Goal: Information Seeking & Learning: Learn about a topic

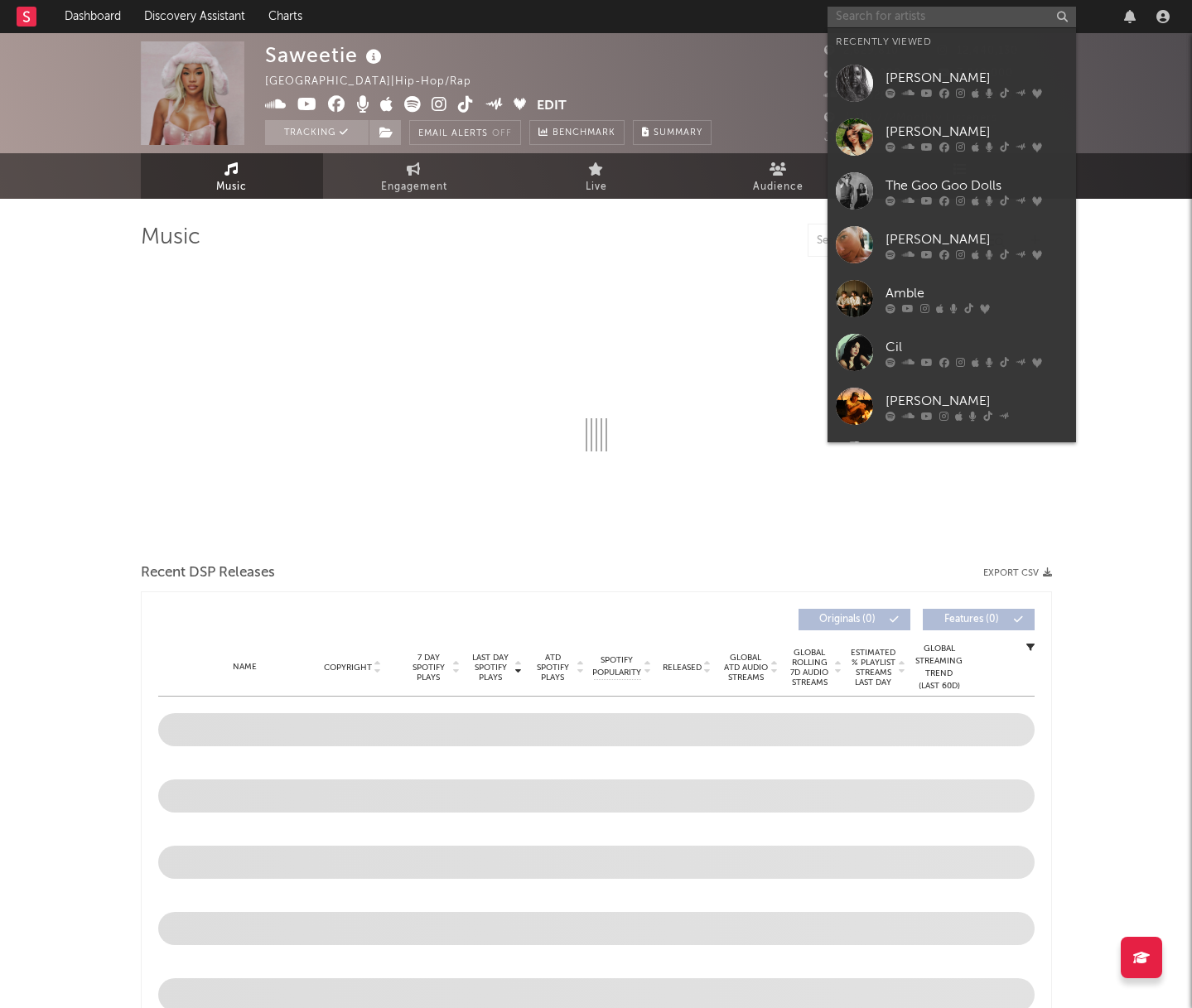
click at [858, 19] on input "text" at bounding box center [952, 17] width 249 height 20
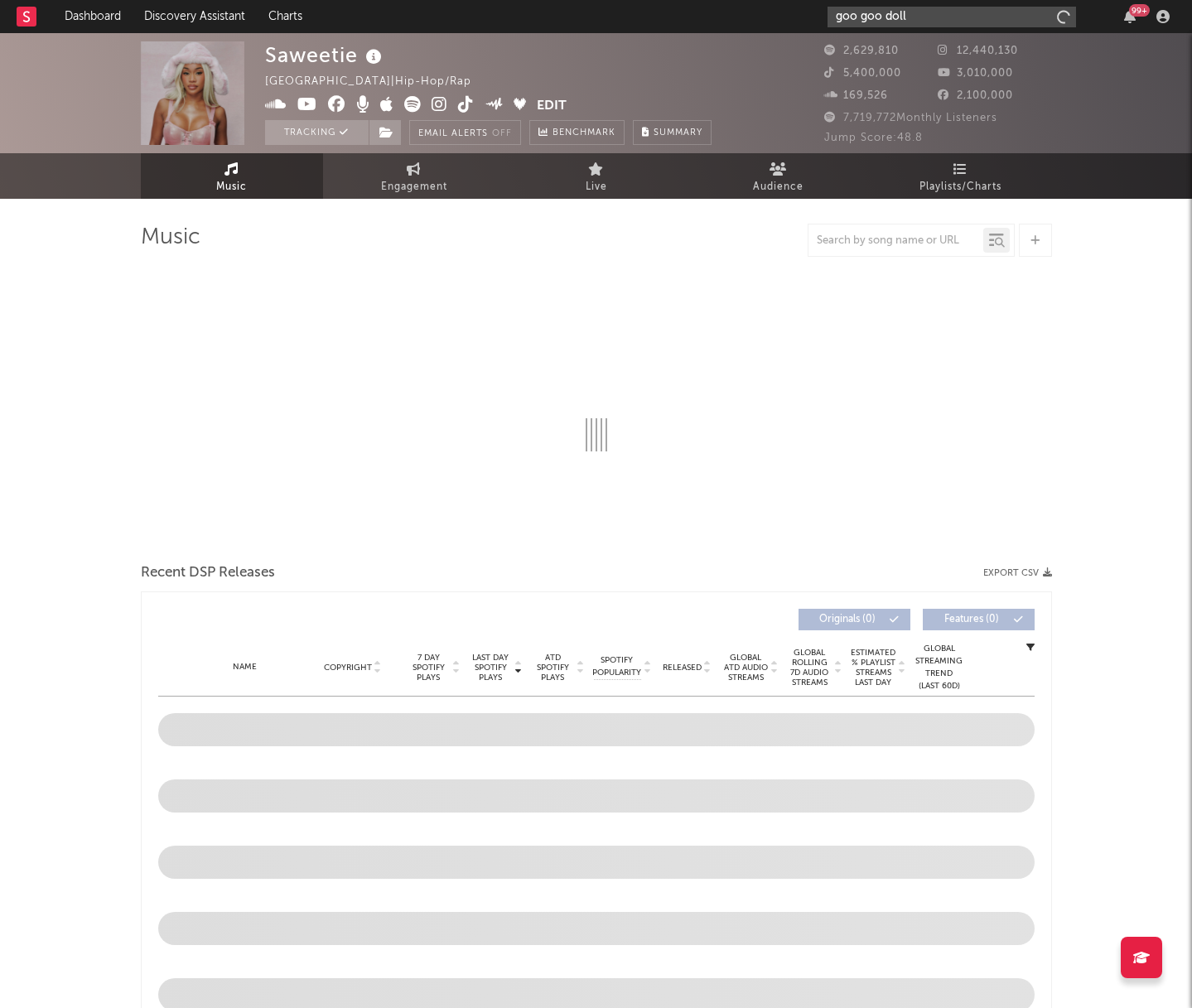
type input "goo goo dolls"
select select "6m"
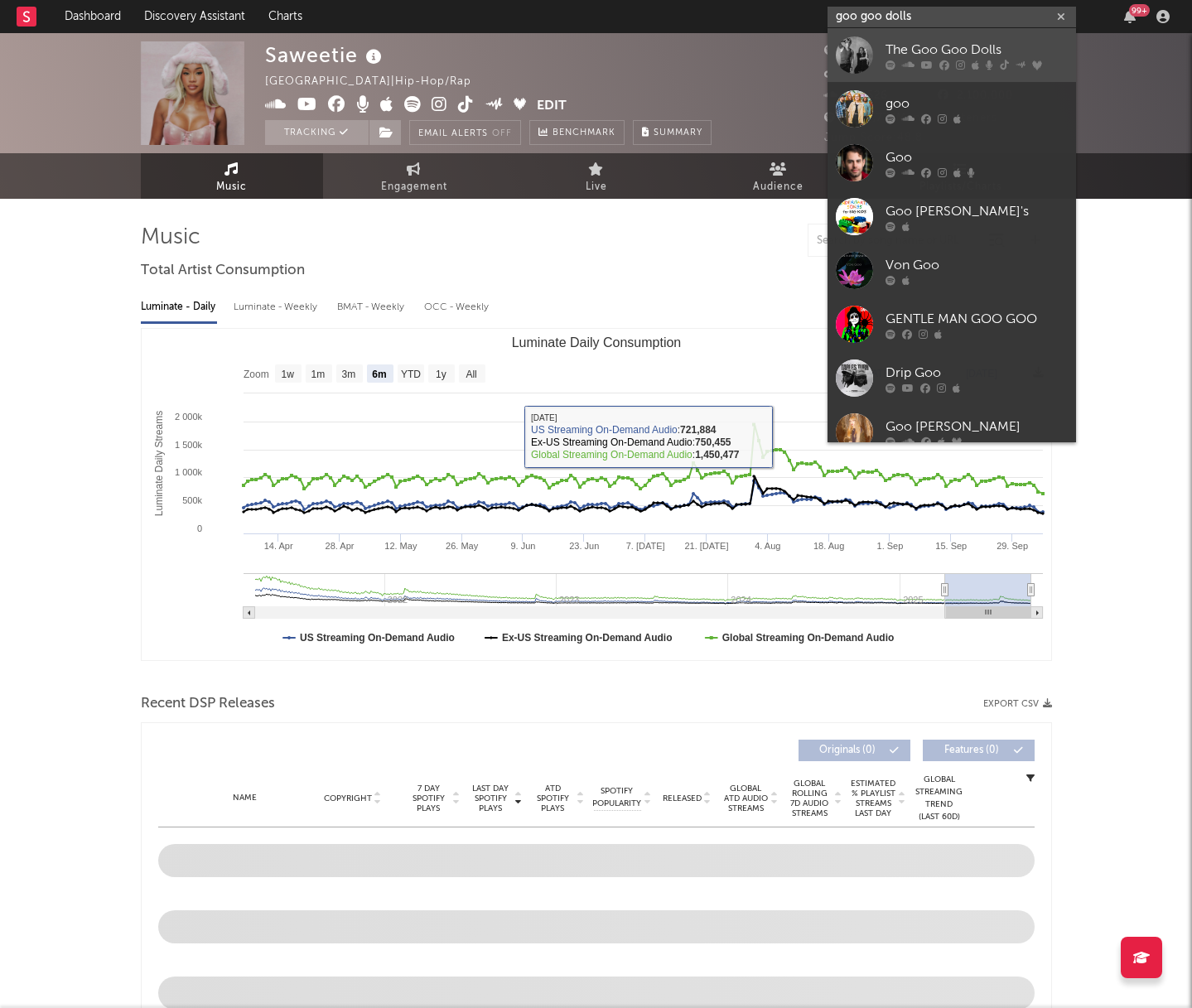
type input "goo goo dolls"
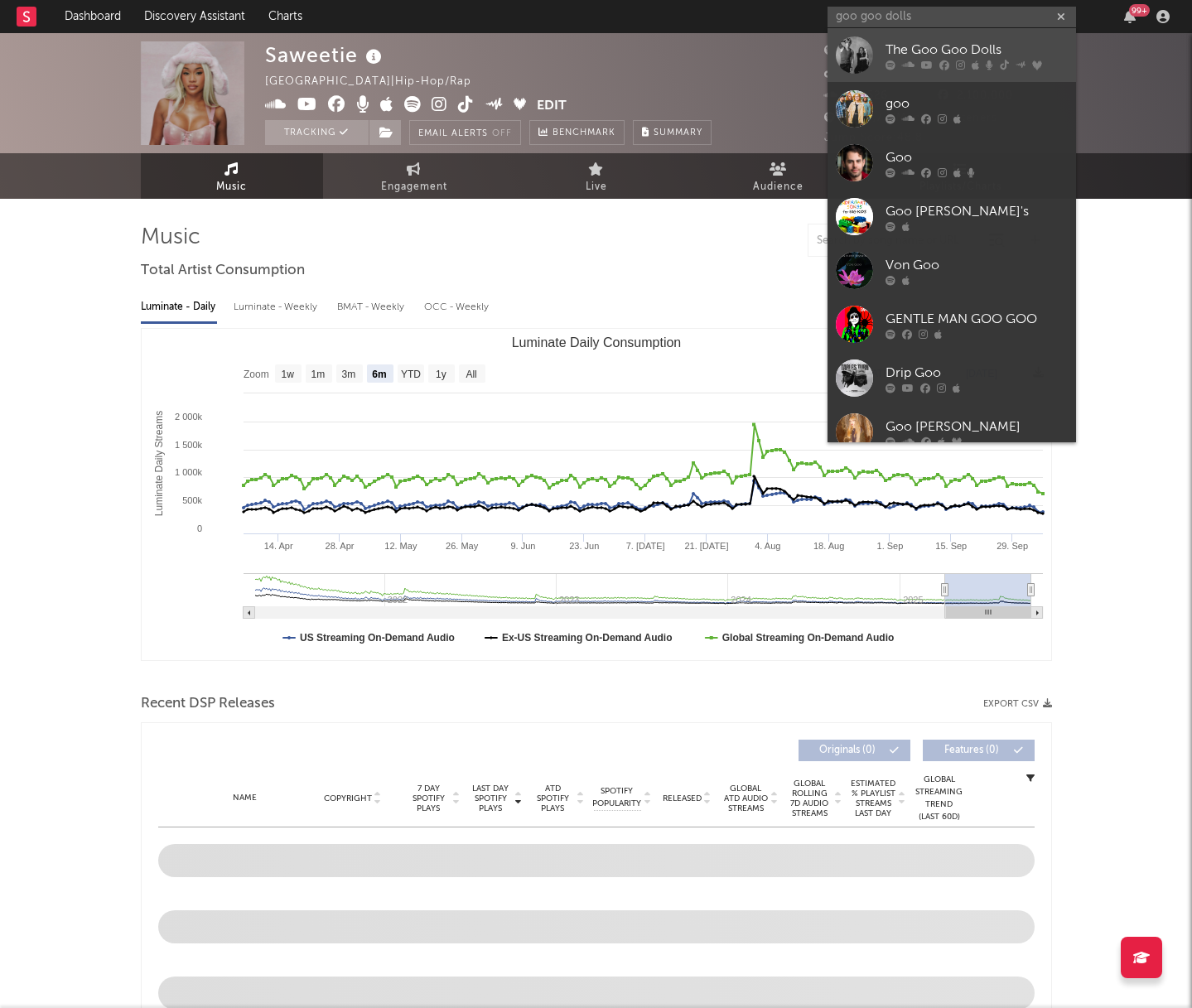
click at [949, 60] on div at bounding box center [977, 64] width 182 height 10
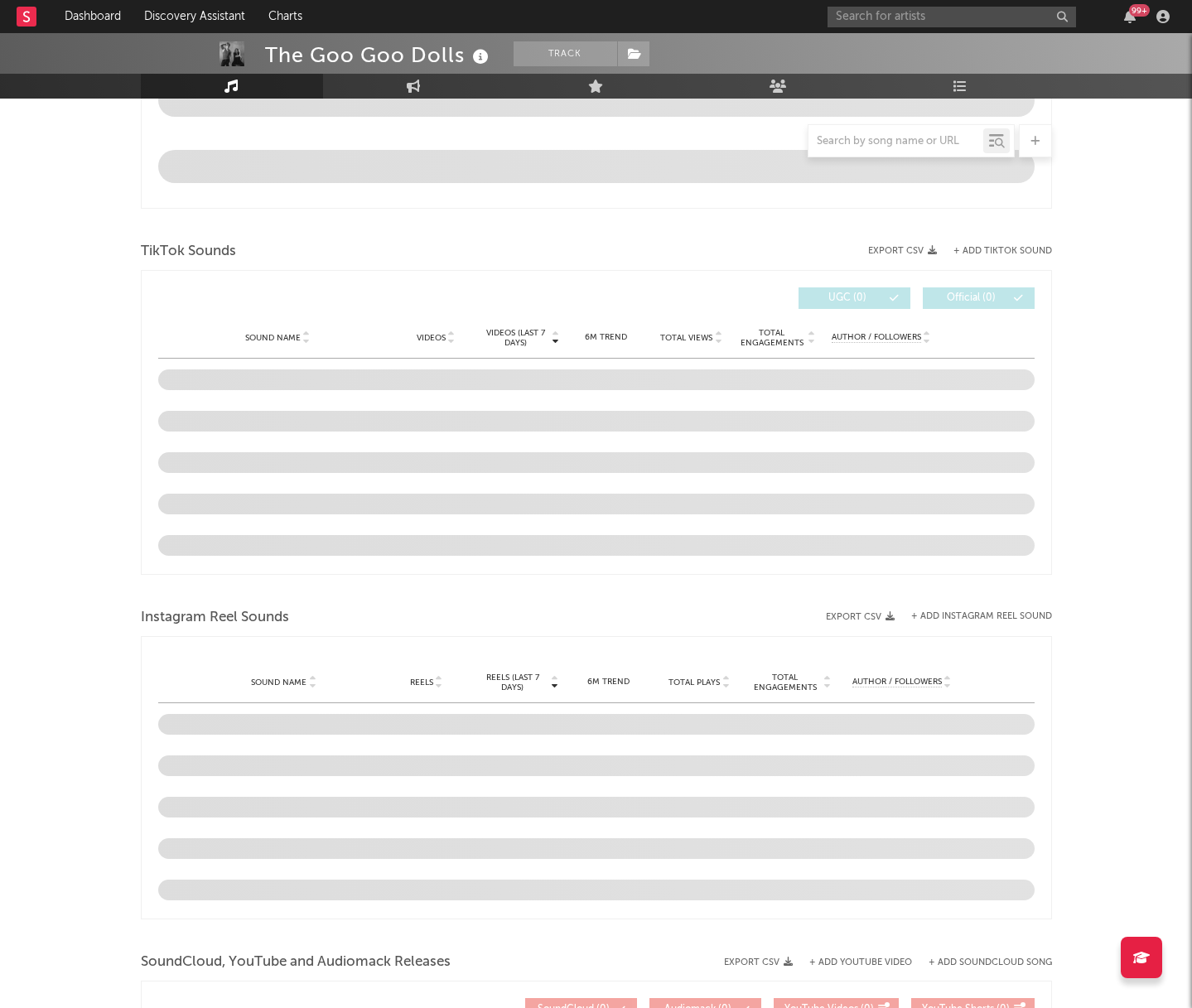
scroll to position [846, 0]
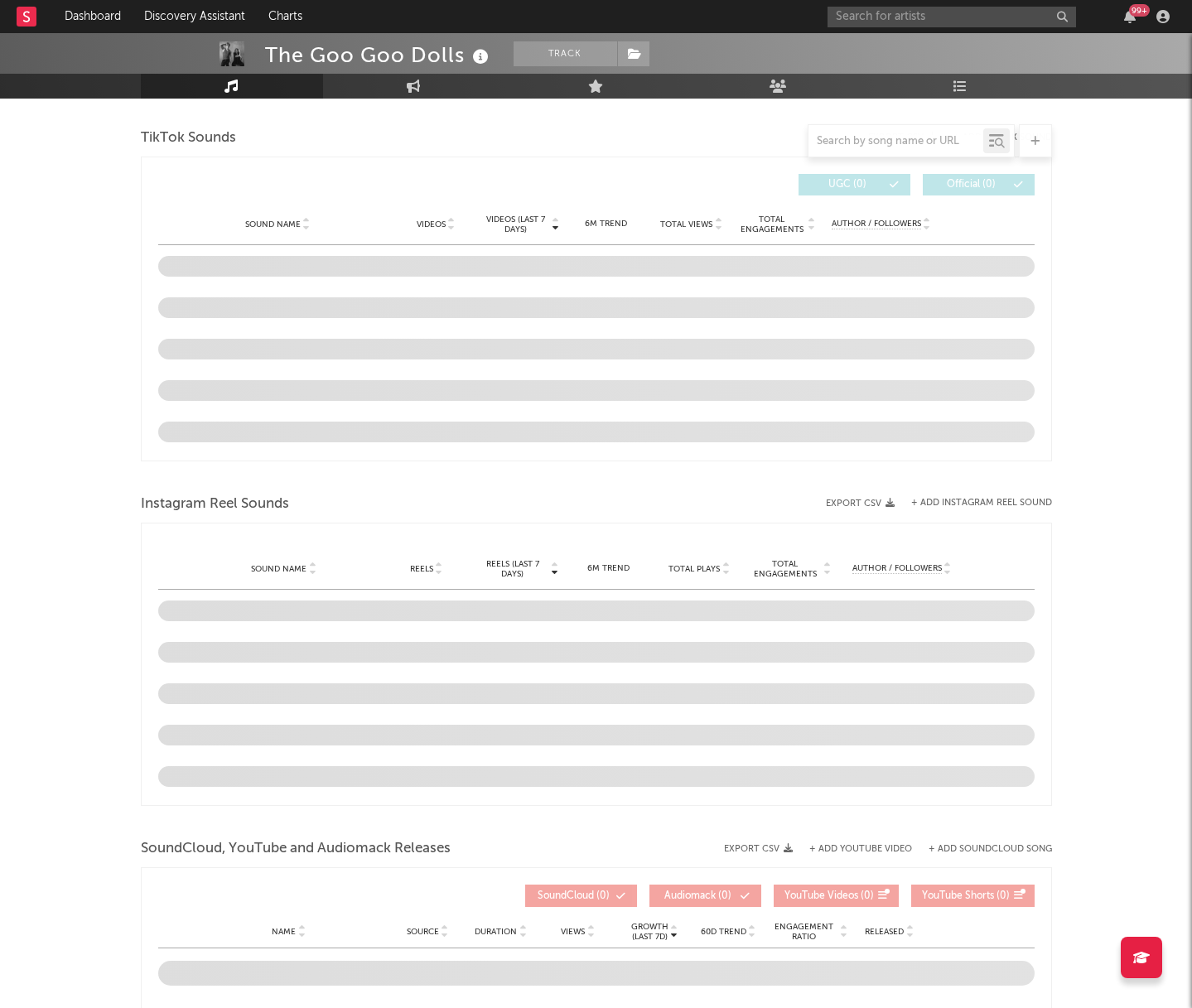
select select "6m"
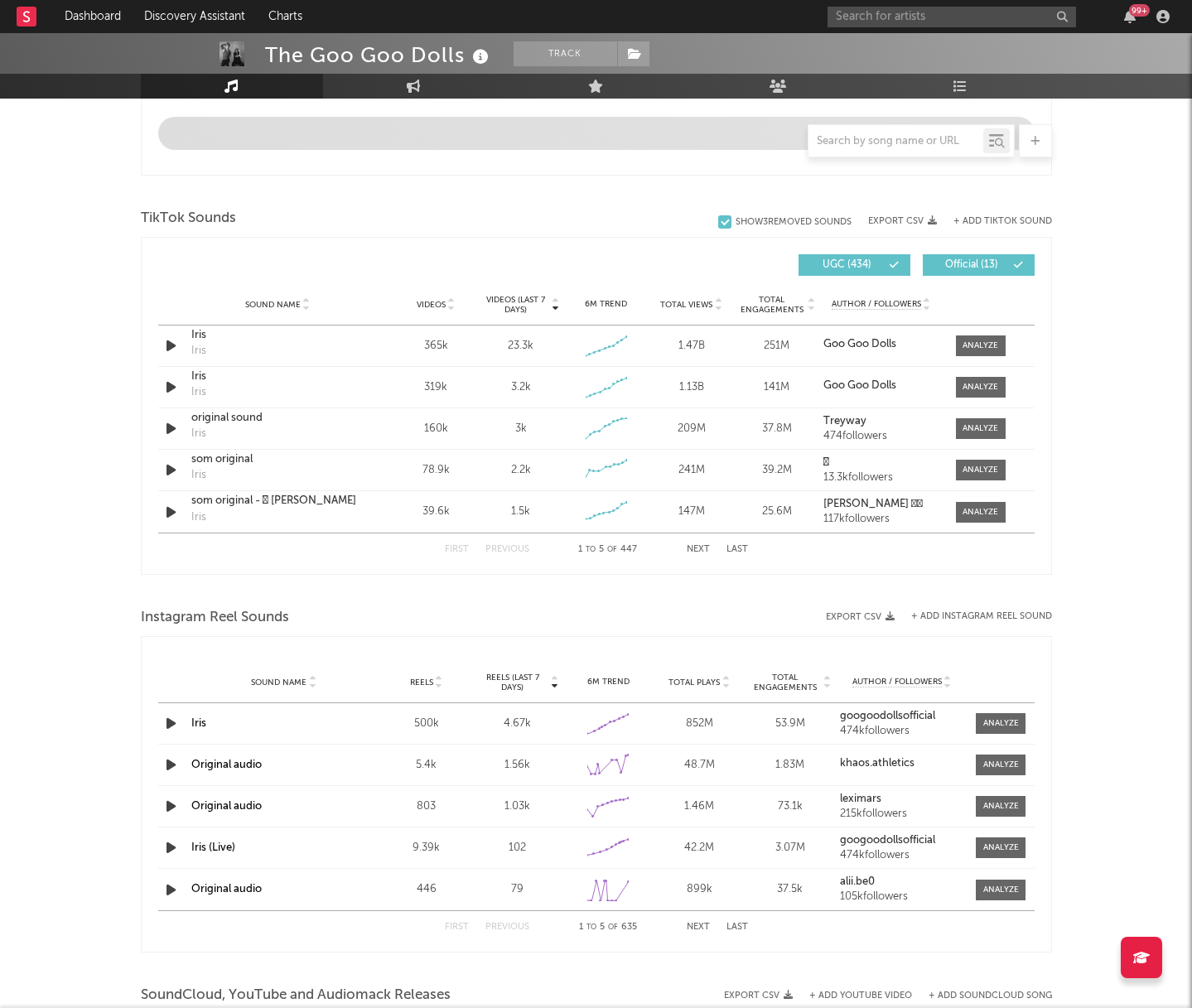
scroll to position [997, 0]
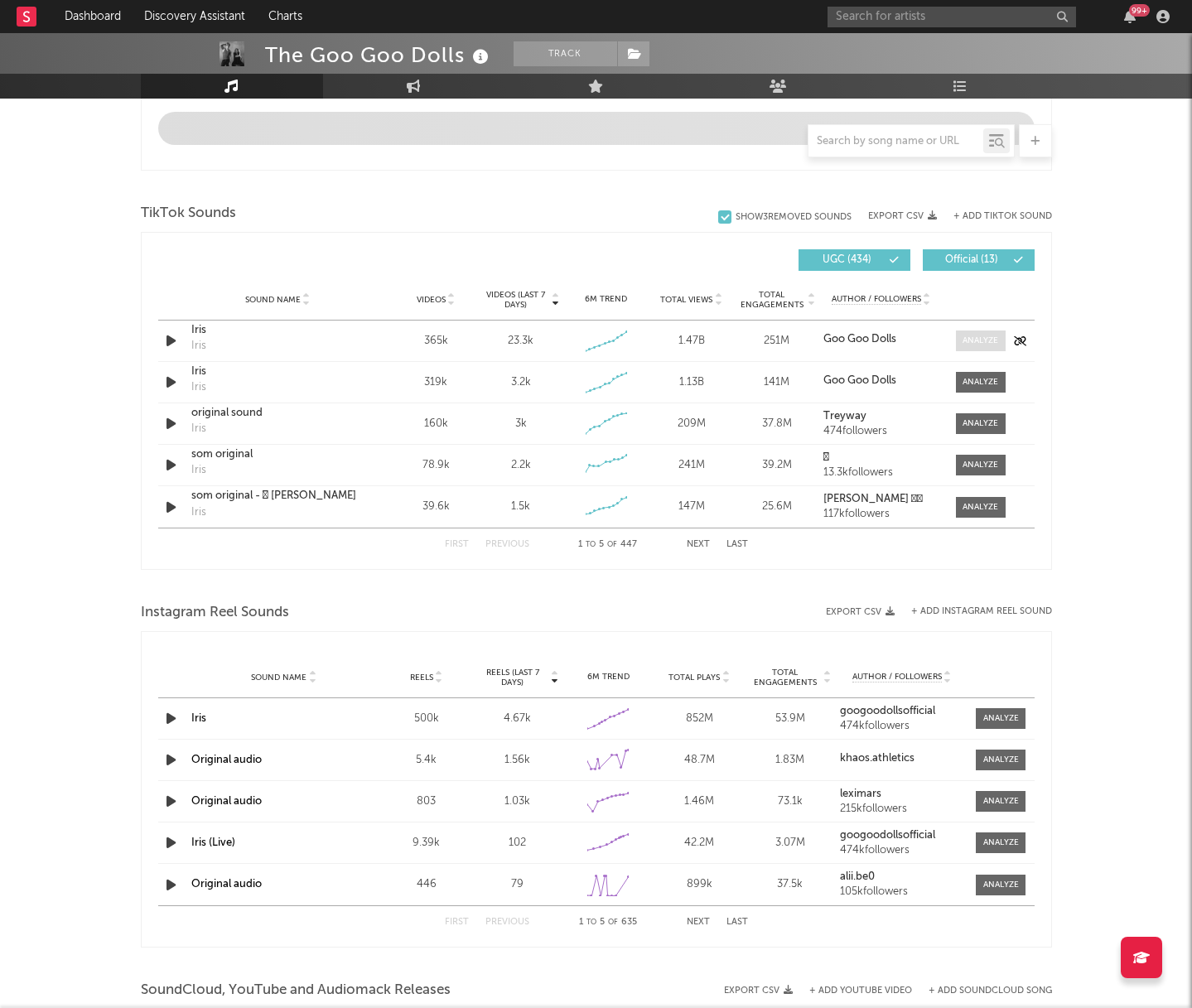
click at [981, 338] on div at bounding box center [981, 340] width 35 height 12
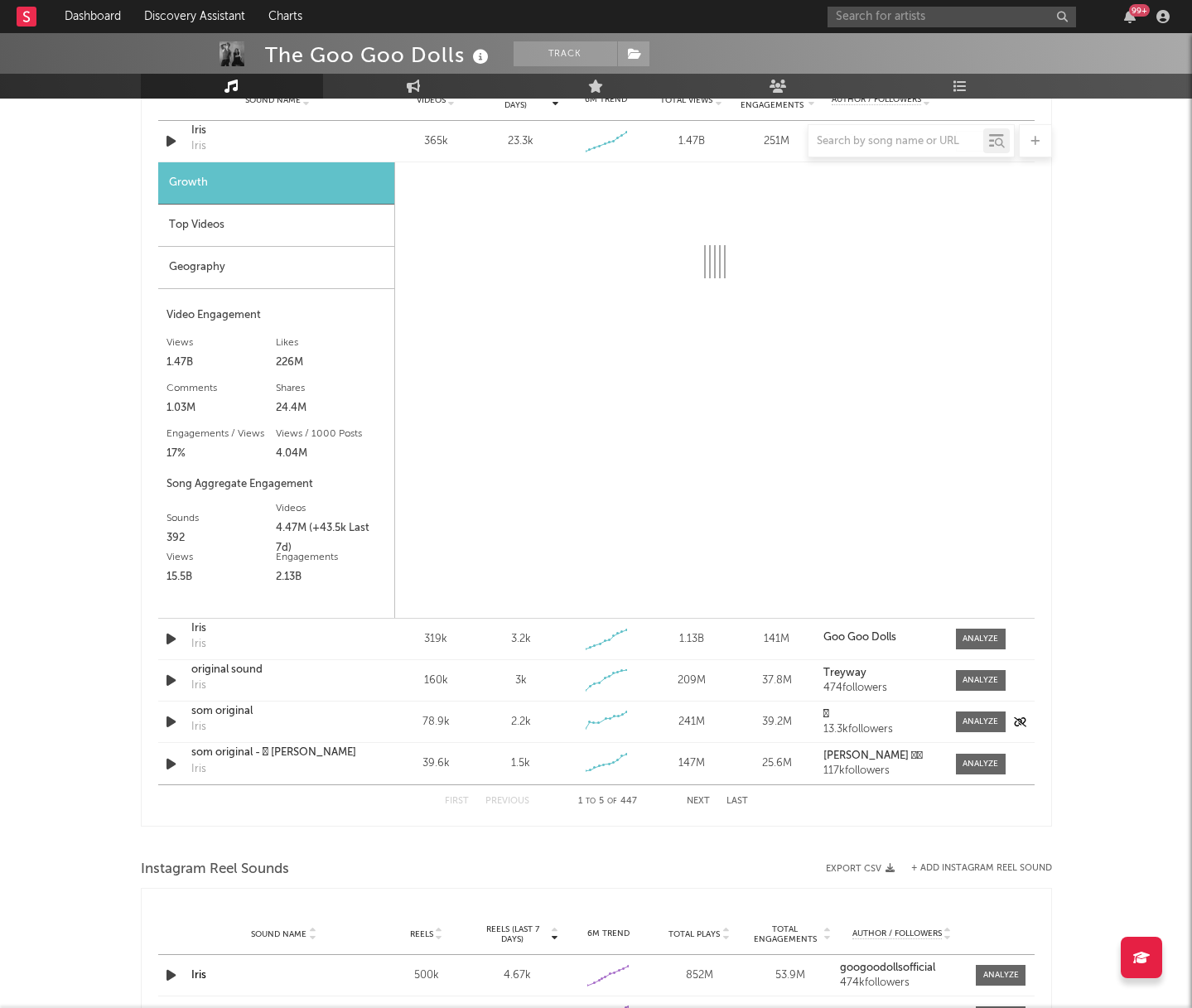
scroll to position [1231, 0]
select select "6m"
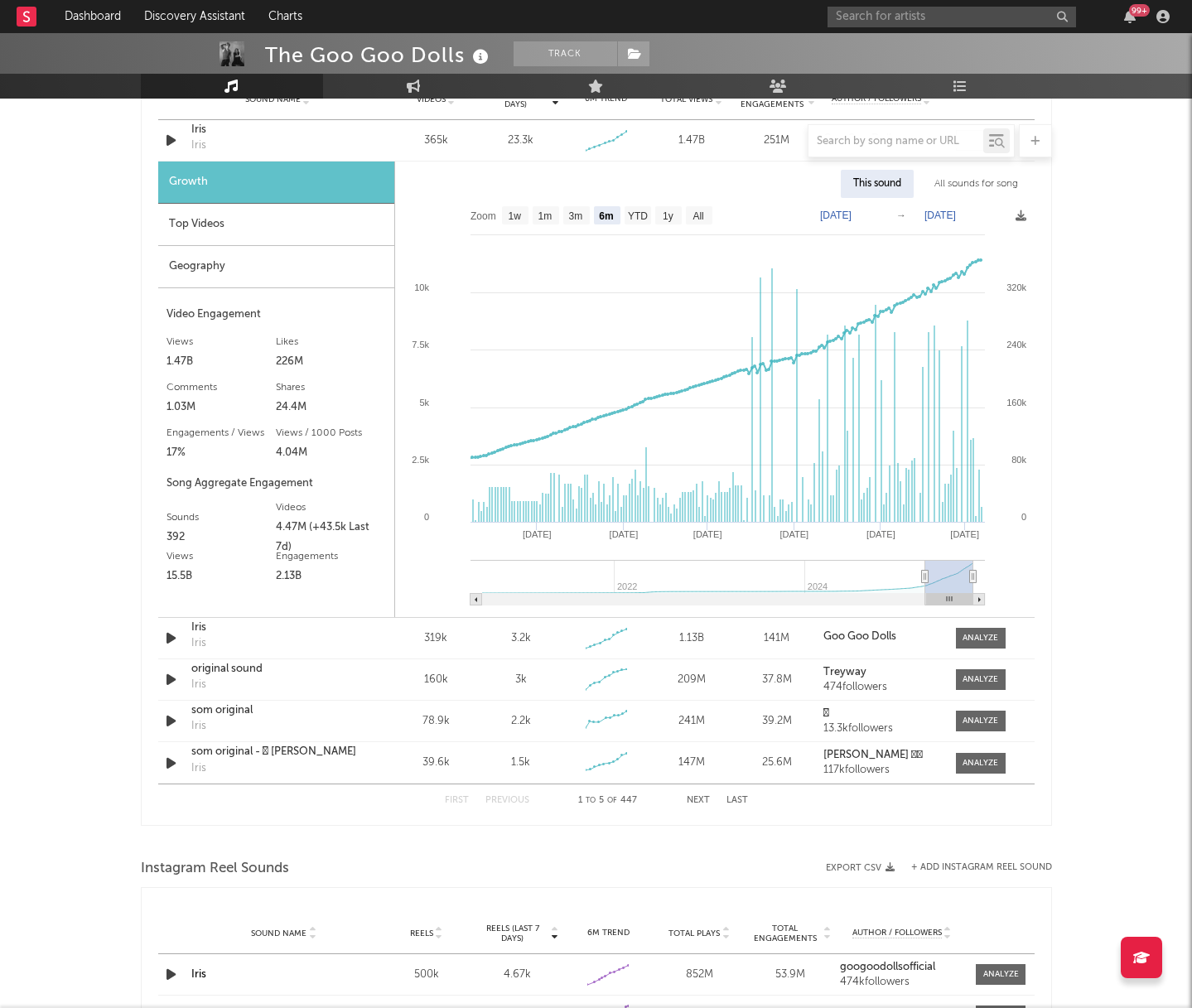
click at [978, 182] on div "All sounds for song" at bounding box center [976, 184] width 109 height 28
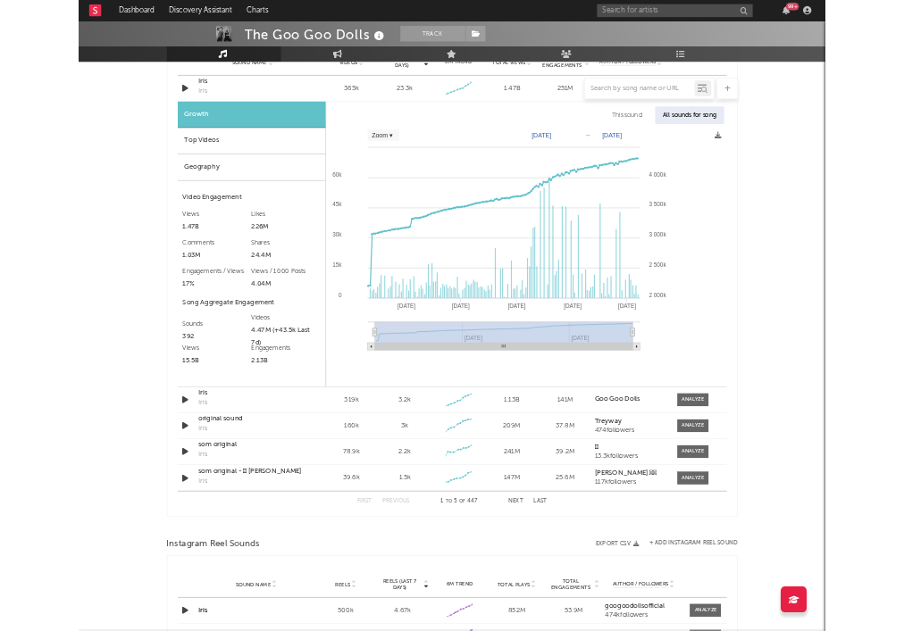
scroll to position [1376, 0]
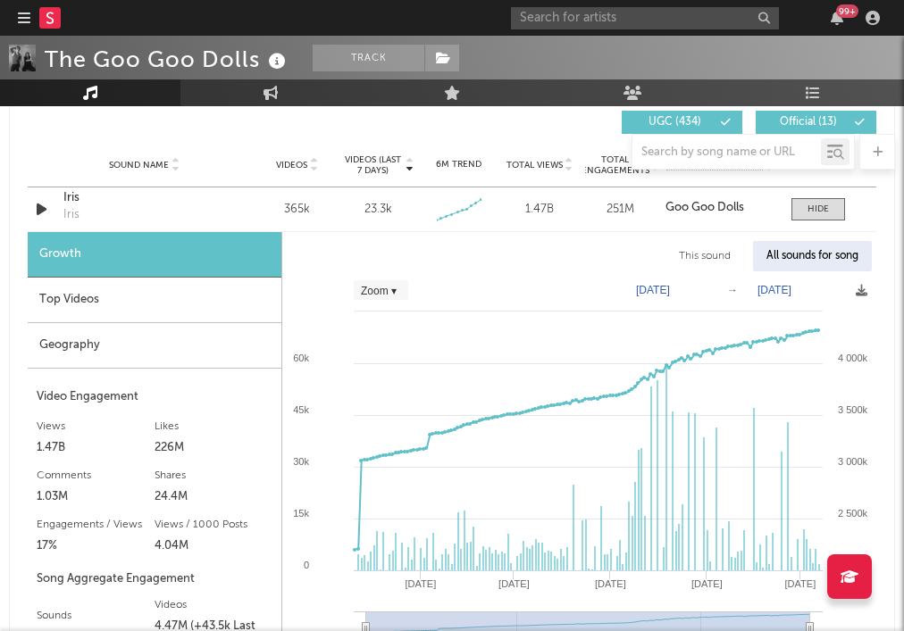
select select "Zoom"
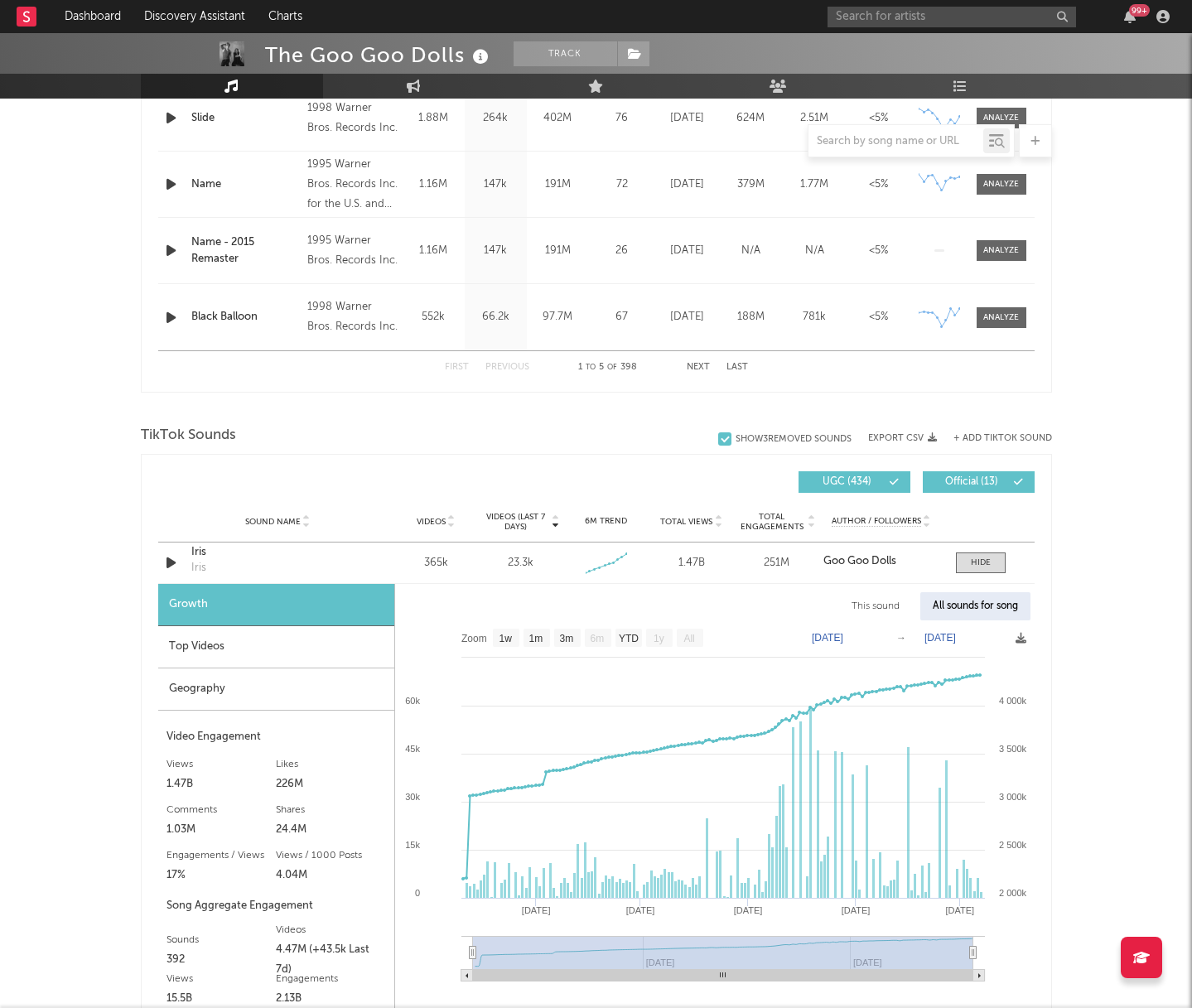
scroll to position [0, 0]
